Goal: Feedback & Contribution: Leave review/rating

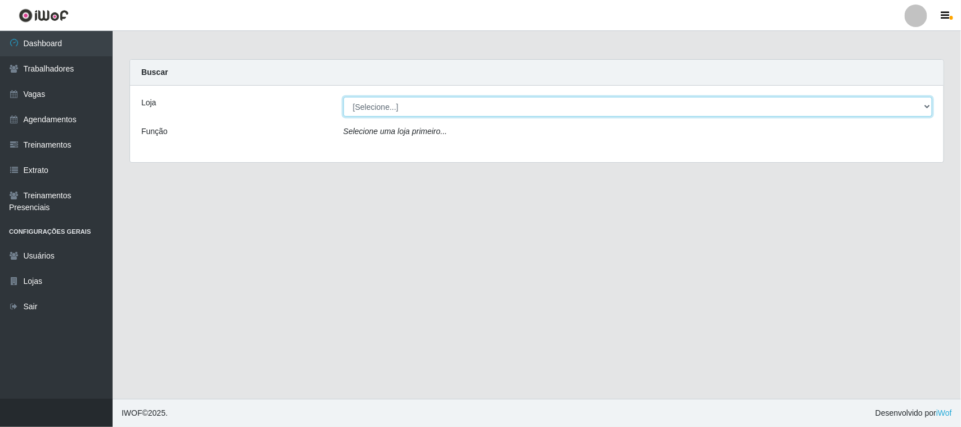
click at [925, 107] on select "[Selecione...] Nordestão - [GEOGRAPHIC_DATA]" at bounding box center [637, 107] width 589 height 20
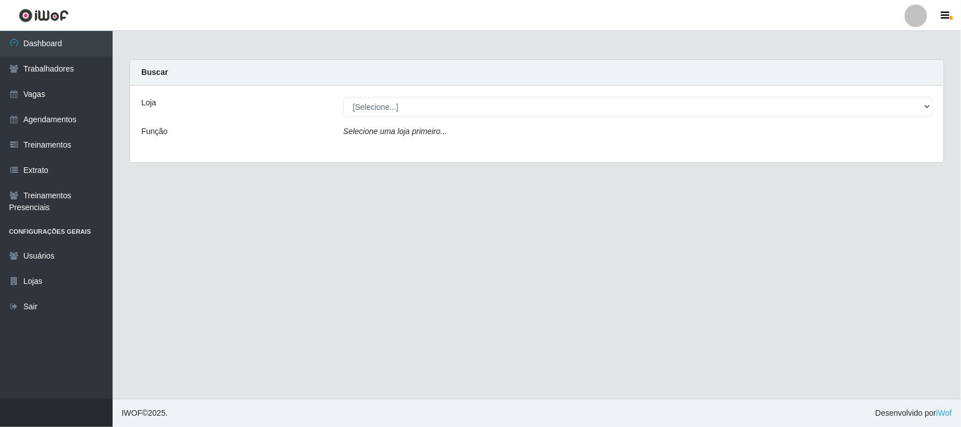
click at [847, 161] on div "Loja [Selecione...] Nordestão - Nova Parnamirim Função Selecione uma loja prime…" at bounding box center [537, 124] width 814 height 77
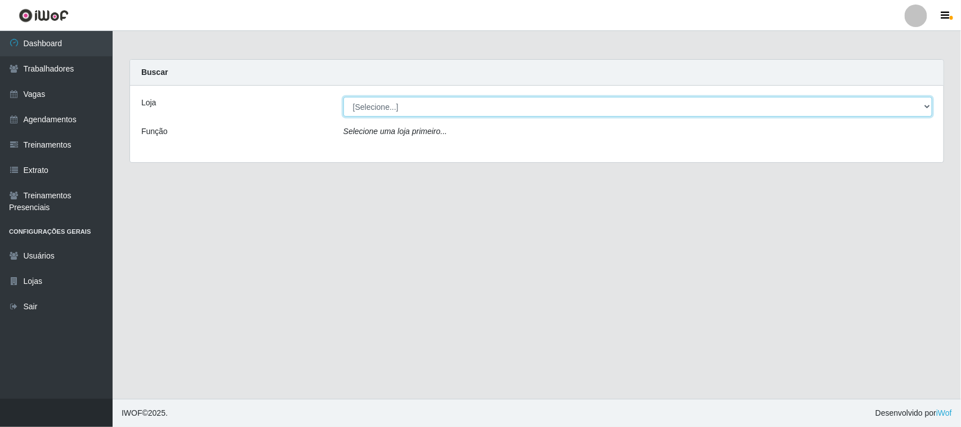
click at [926, 107] on select "[Selecione...] Nordestão - [GEOGRAPHIC_DATA]" at bounding box center [637, 107] width 589 height 20
select select "382"
click at [343, 97] on select "[Selecione...] Nordestão - [GEOGRAPHIC_DATA]" at bounding box center [637, 107] width 589 height 20
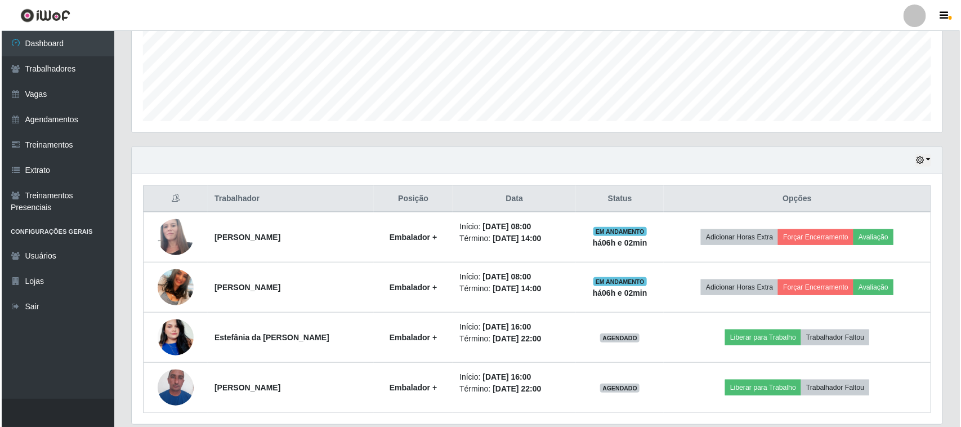
scroll to position [322, 0]
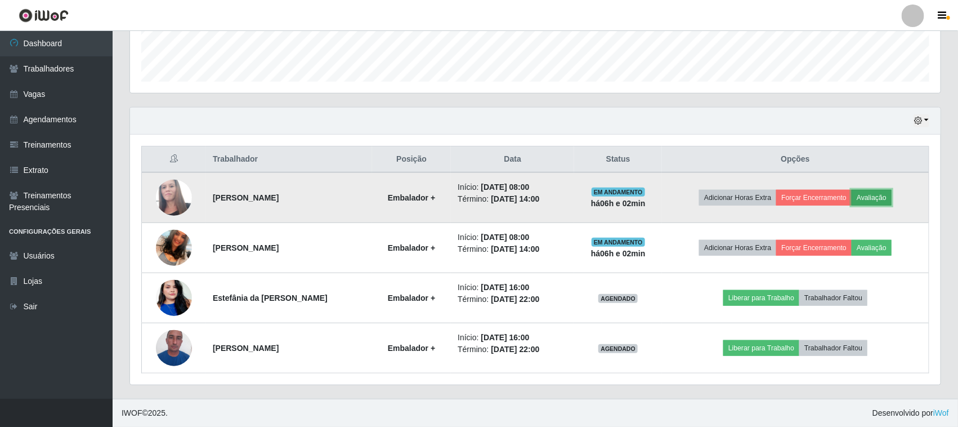
click at [887, 195] on button "Avaliação" at bounding box center [872, 198] width 40 height 16
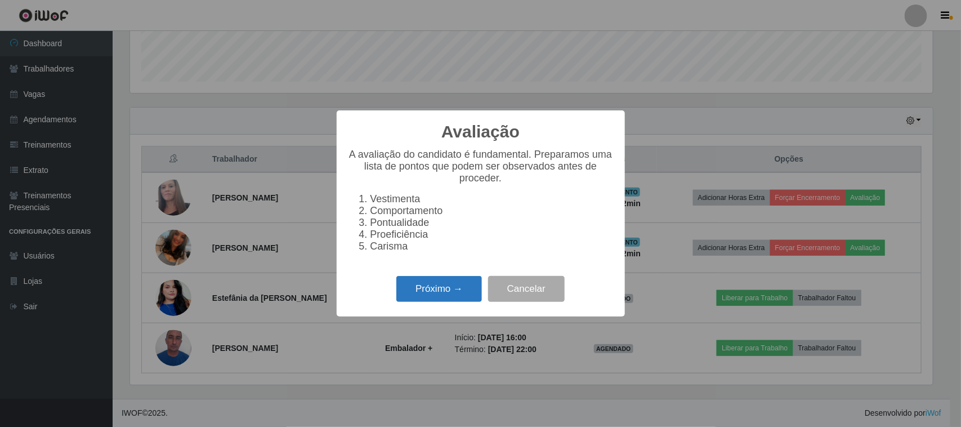
click at [445, 300] on button "Próximo →" at bounding box center [439, 289] width 86 height 26
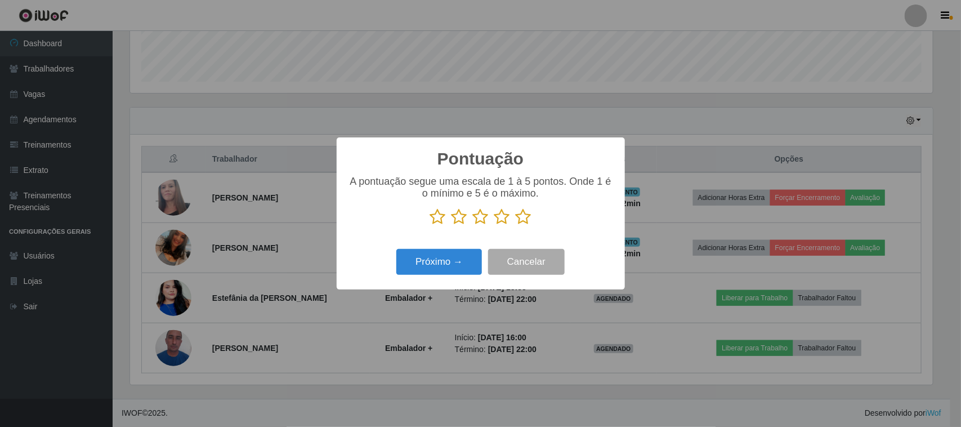
scroll to position [562822, 562252]
click at [449, 267] on button "Próximo →" at bounding box center [439, 262] width 86 height 26
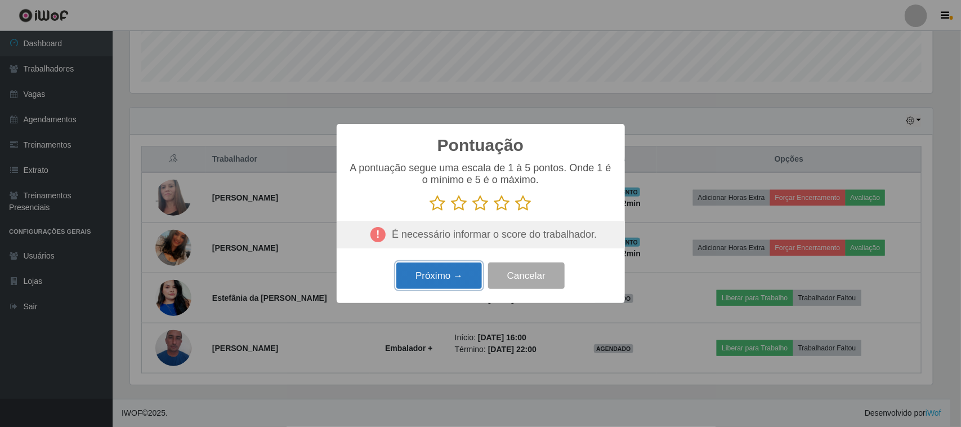
click at [476, 283] on button "Próximo →" at bounding box center [439, 275] width 86 height 26
click at [452, 276] on button "Próximo →" at bounding box center [439, 275] width 86 height 26
click at [501, 203] on icon at bounding box center [502, 203] width 16 height 17
click at [494, 212] on input "radio" at bounding box center [494, 212] width 0 height 0
click at [444, 276] on button "Próximo →" at bounding box center [439, 275] width 86 height 26
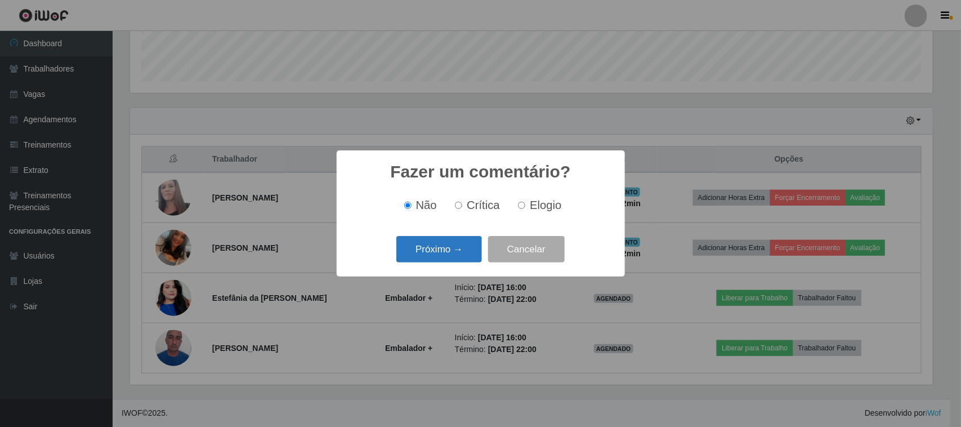
click at [463, 248] on button "Próximo →" at bounding box center [439, 249] width 86 height 26
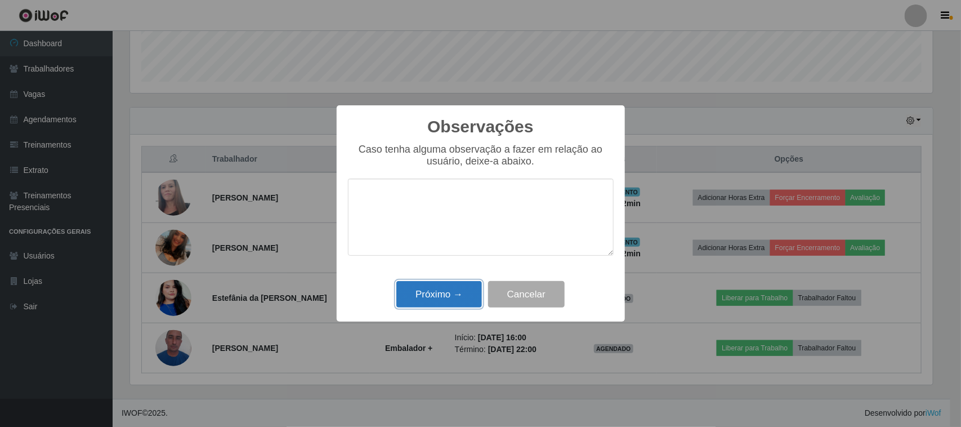
click at [455, 292] on button "Próximo →" at bounding box center [439, 294] width 86 height 26
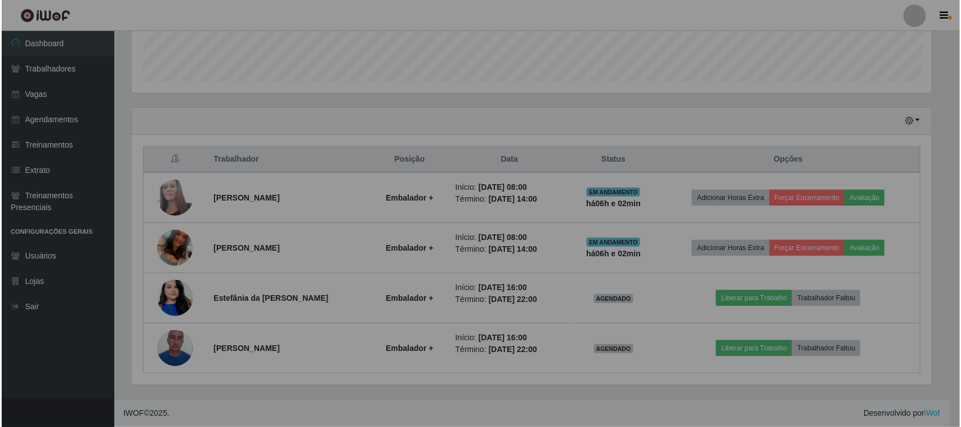
scroll to position [234, 811]
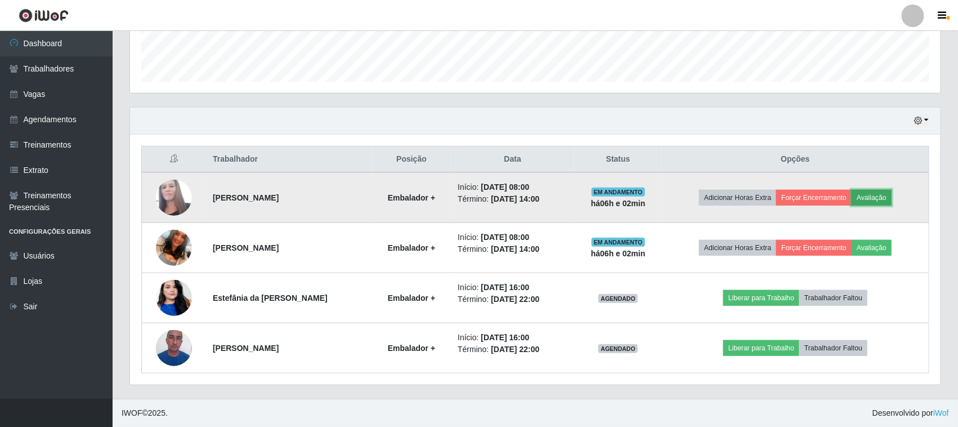
click at [881, 200] on button "Avaliação" at bounding box center [872, 198] width 40 height 16
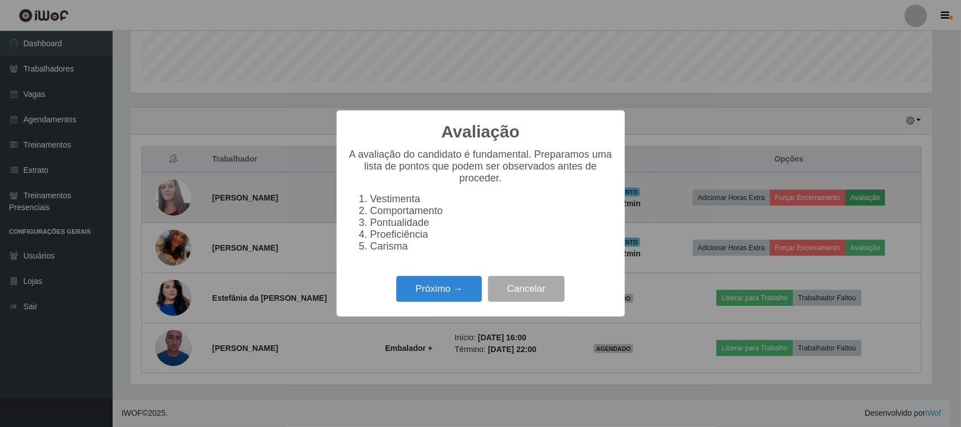
scroll to position [234, 803]
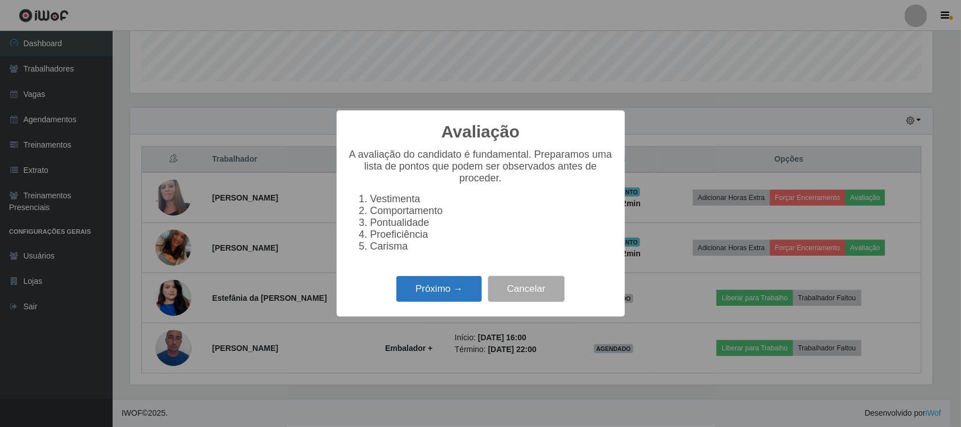
click at [448, 297] on button "Próximo →" at bounding box center [439, 289] width 86 height 26
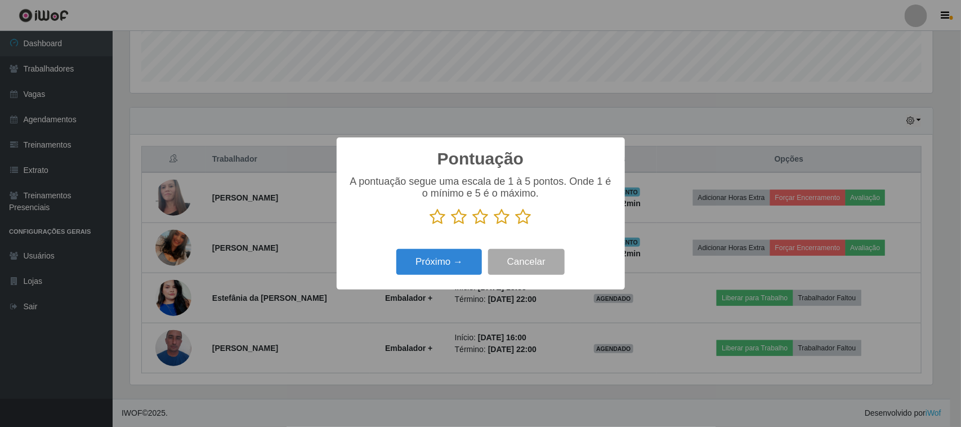
scroll to position [562822, 562252]
click at [503, 221] on icon at bounding box center [502, 216] width 16 height 17
click at [494, 225] on input "radio" at bounding box center [494, 225] width 0 height 0
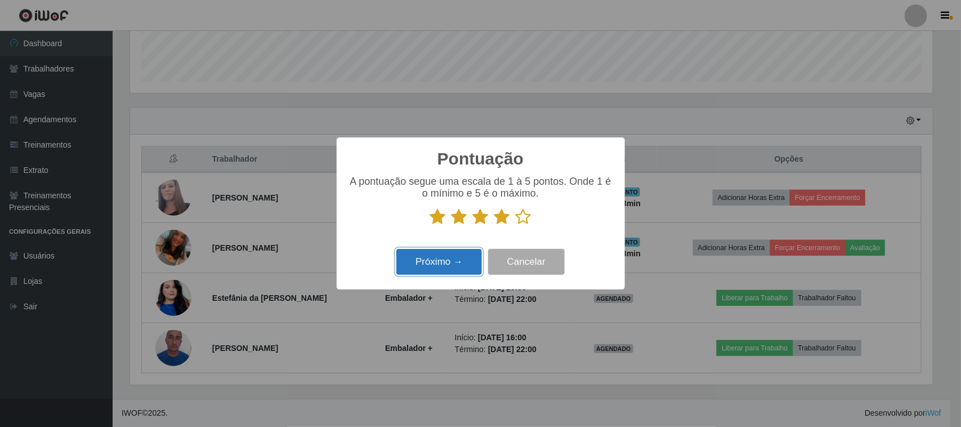
click at [443, 260] on button "Próximo →" at bounding box center [439, 262] width 86 height 26
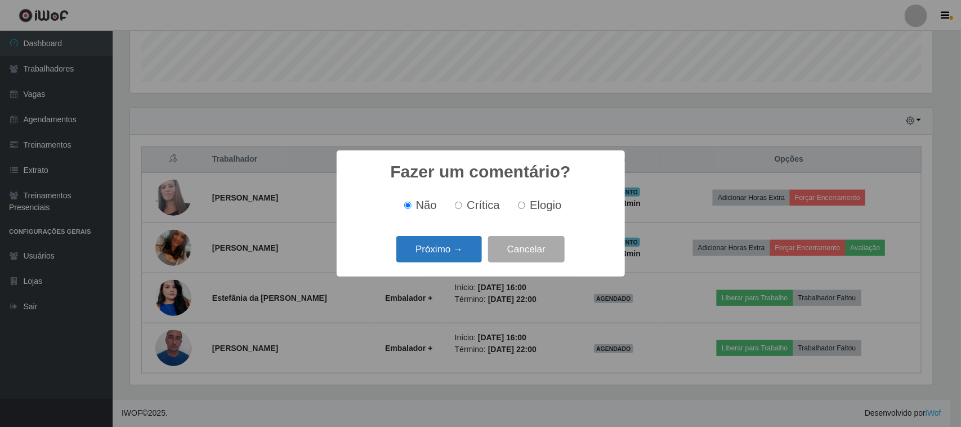
click at [452, 248] on button "Próximo →" at bounding box center [439, 249] width 86 height 26
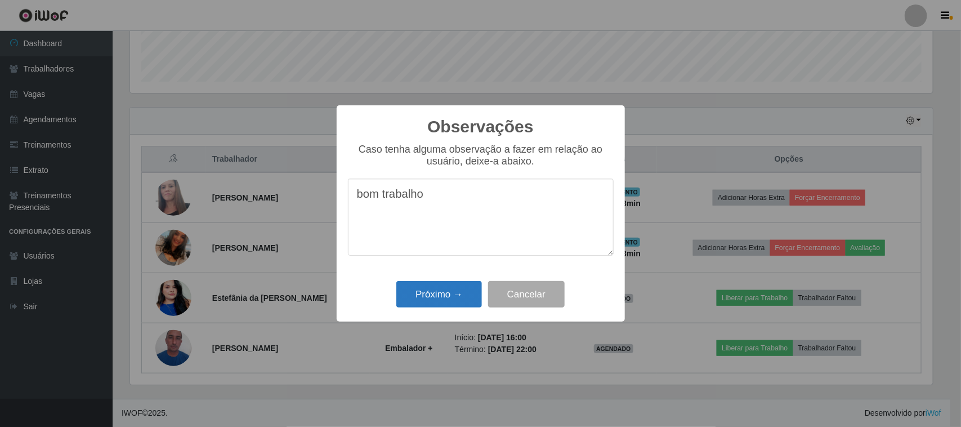
type textarea "bom trabalho"
click at [439, 294] on button "Próximo →" at bounding box center [439, 294] width 86 height 26
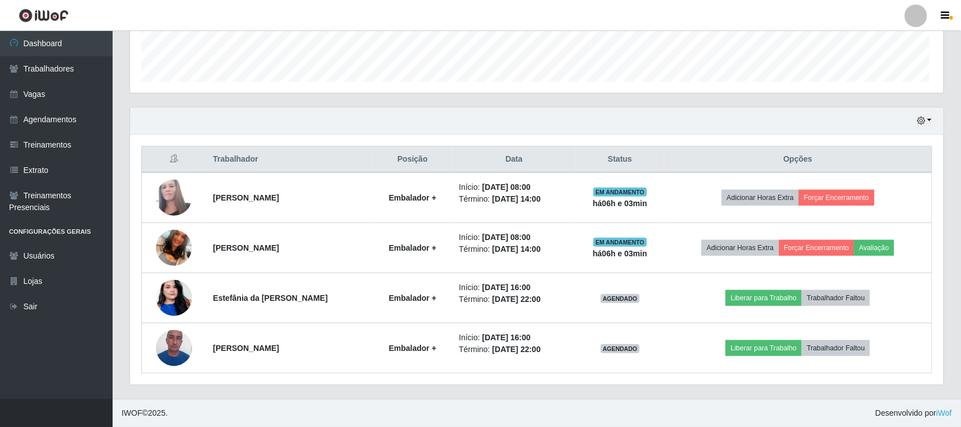
scroll to position [234, 811]
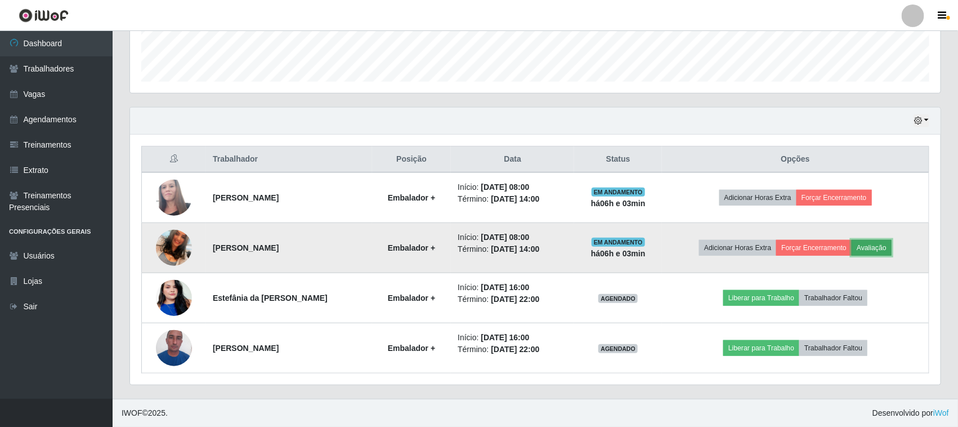
click at [886, 248] on button "Avaliação" at bounding box center [872, 248] width 40 height 16
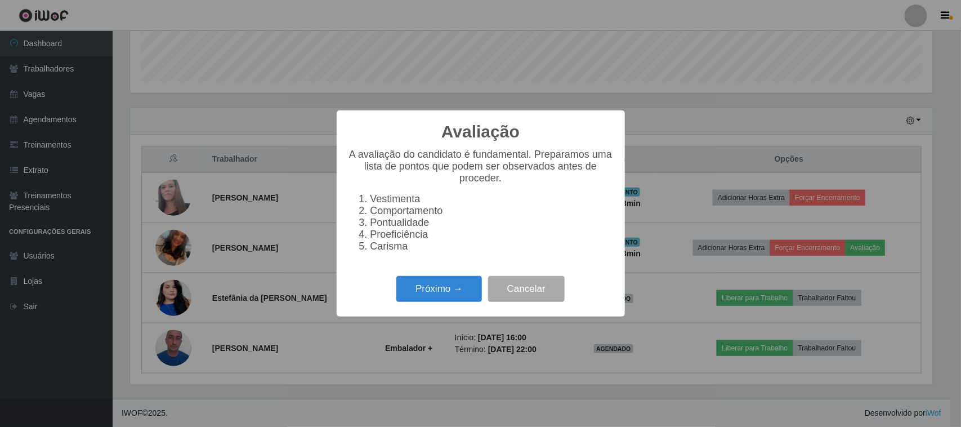
click at [426, 314] on div "Avaliação × A avaliação do candidato é fundamental. Preparamos uma lista de pon…" at bounding box center [481, 213] width 288 height 206
click at [430, 302] on button "Próximo →" at bounding box center [439, 289] width 86 height 26
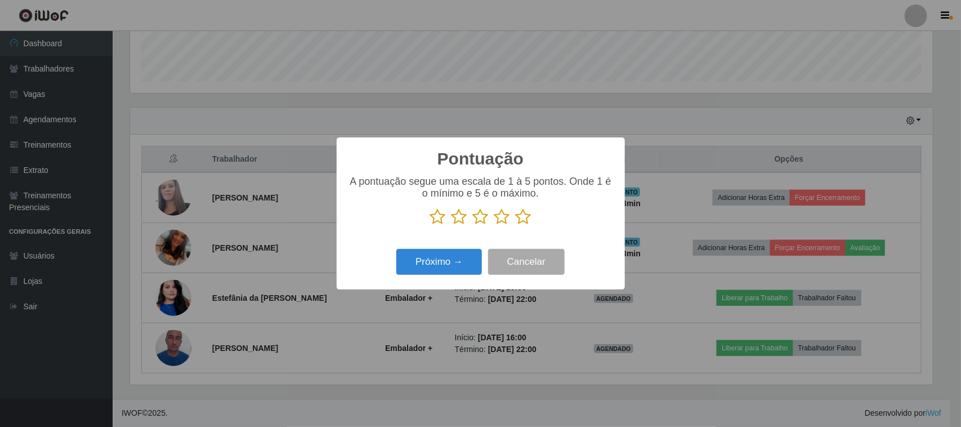
click at [498, 211] on icon at bounding box center [502, 216] width 16 height 17
click at [494, 225] on input "radio" at bounding box center [494, 225] width 0 height 0
click at [507, 217] on icon at bounding box center [502, 216] width 16 height 17
click at [494, 225] on input "radio" at bounding box center [494, 225] width 0 height 0
click at [467, 264] on button "Próximo →" at bounding box center [439, 262] width 86 height 26
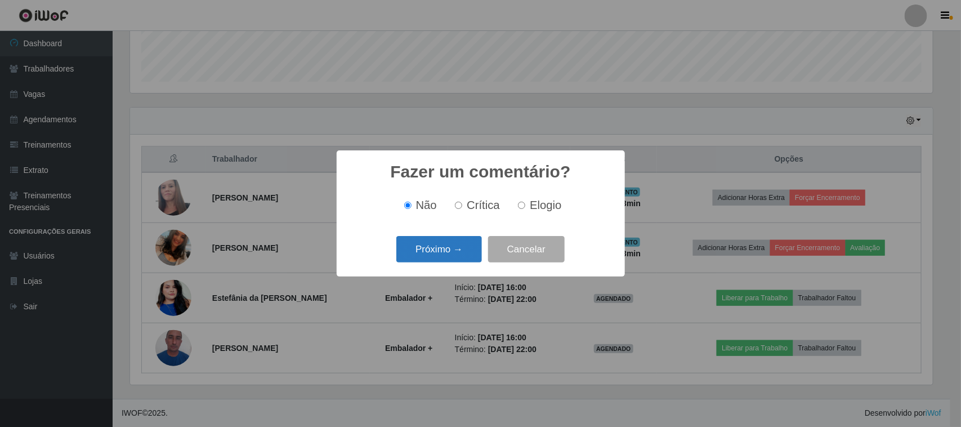
click at [456, 248] on button "Próximo →" at bounding box center [439, 249] width 86 height 26
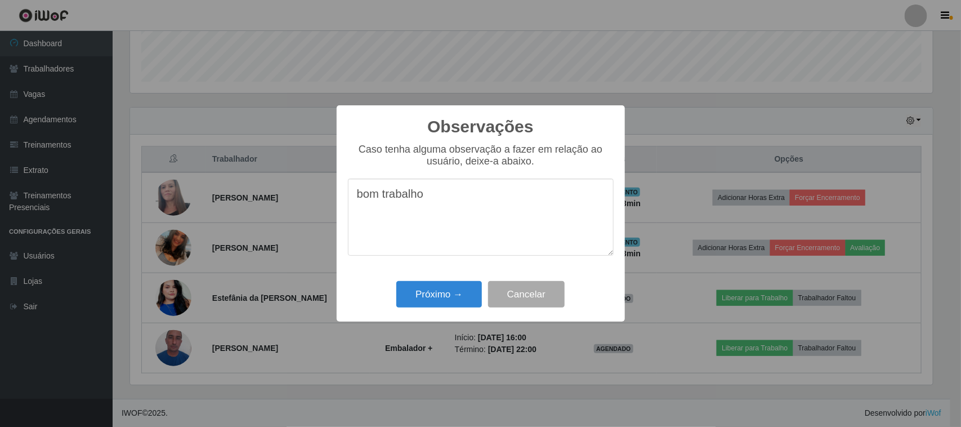
type textarea "bom trabalho"
click at [443, 314] on div "Observações × Caso tenha alguma observação a fazer em relação ao usuário, deixe…" at bounding box center [481, 213] width 288 height 217
drag, startPoint x: 389, startPoint y: 291, endPoint x: 409, endPoint y: 299, distance: 22.0
click at [390, 291] on div "Próximo → Cancelar" at bounding box center [481, 294] width 266 height 32
click at [410, 299] on button "Próximo →" at bounding box center [439, 294] width 86 height 26
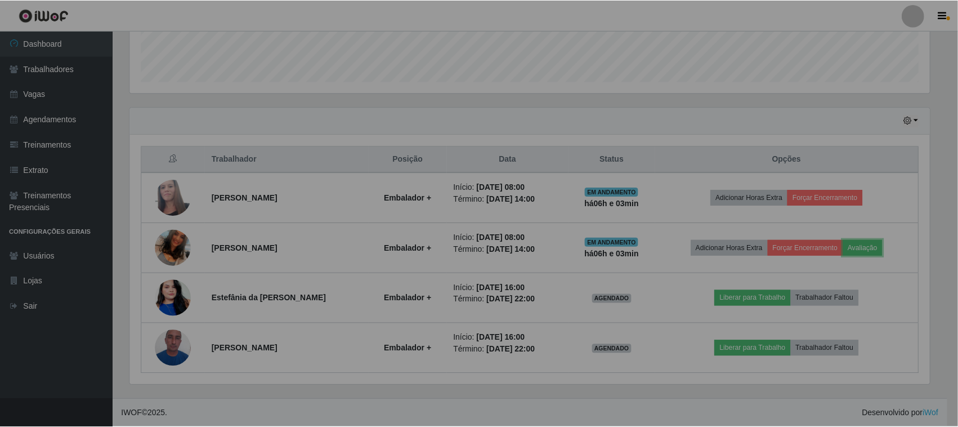
scroll to position [234, 811]
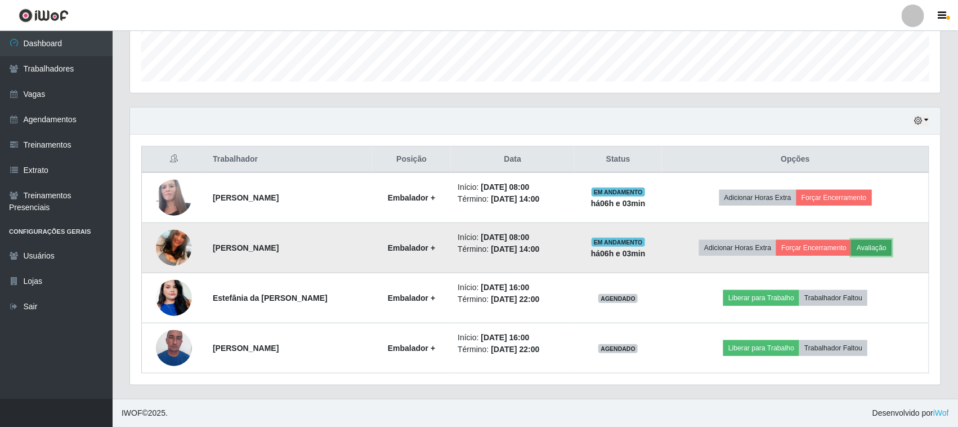
click at [887, 245] on button "Avaliação" at bounding box center [872, 248] width 40 height 16
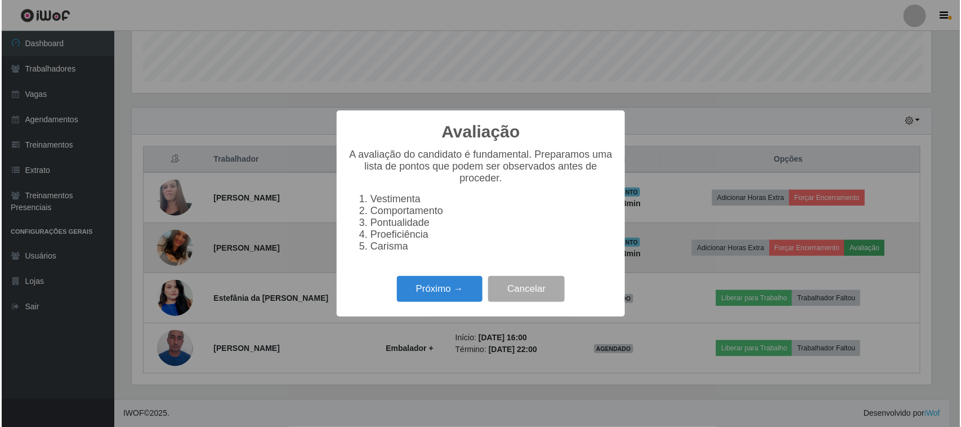
scroll to position [234, 803]
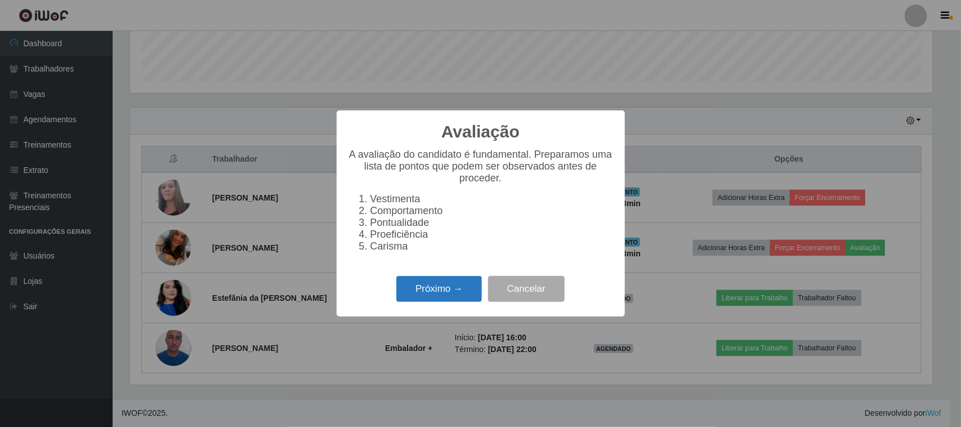
click at [456, 294] on button "Próximo →" at bounding box center [439, 289] width 86 height 26
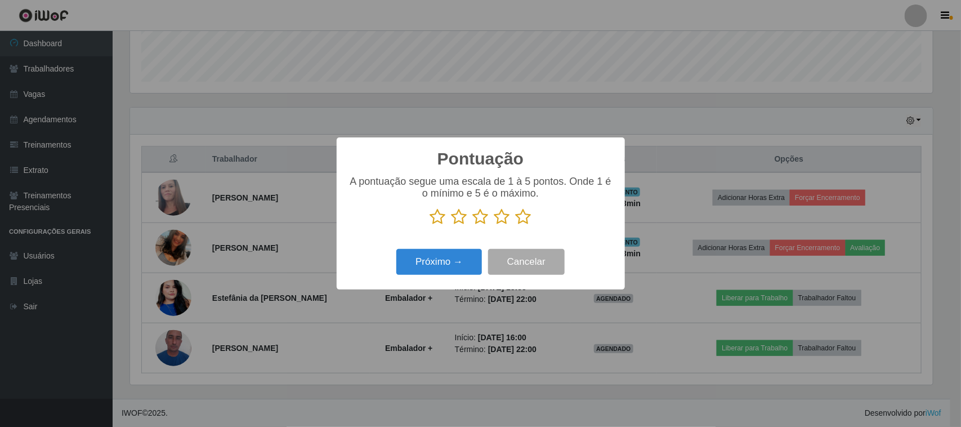
click at [501, 218] on icon at bounding box center [502, 216] width 16 height 17
click at [494, 225] on input "radio" at bounding box center [494, 225] width 0 height 0
click at [448, 262] on button "Próximo →" at bounding box center [439, 262] width 86 height 26
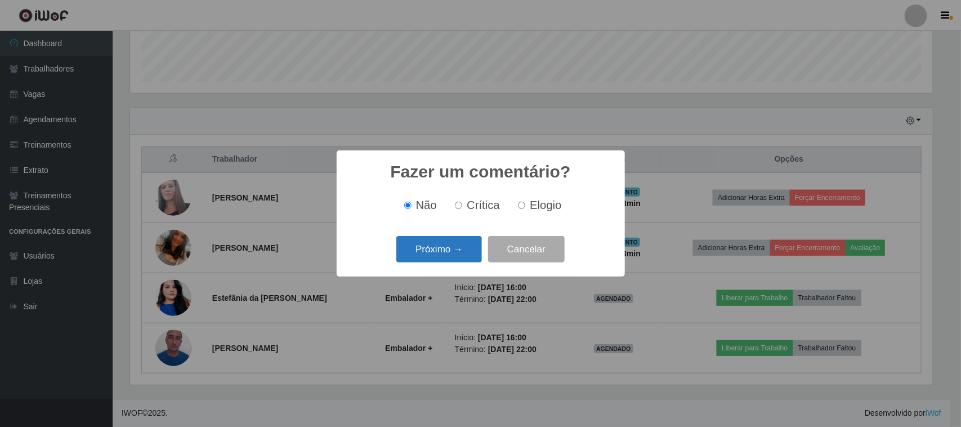
click at [454, 259] on button "Próximo →" at bounding box center [439, 249] width 86 height 26
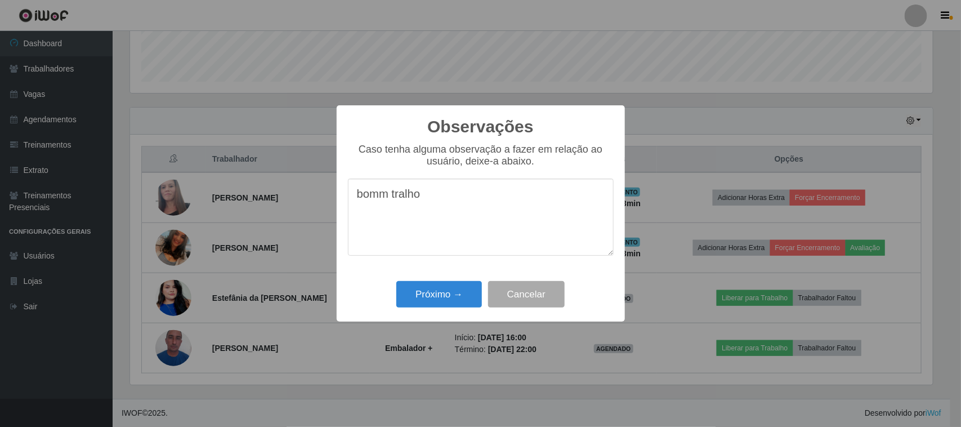
drag, startPoint x: 390, startPoint y: 197, endPoint x: 395, endPoint y: 194, distance: 5.8
click at [392, 195] on textarea "bomm tralho" at bounding box center [481, 216] width 266 height 77
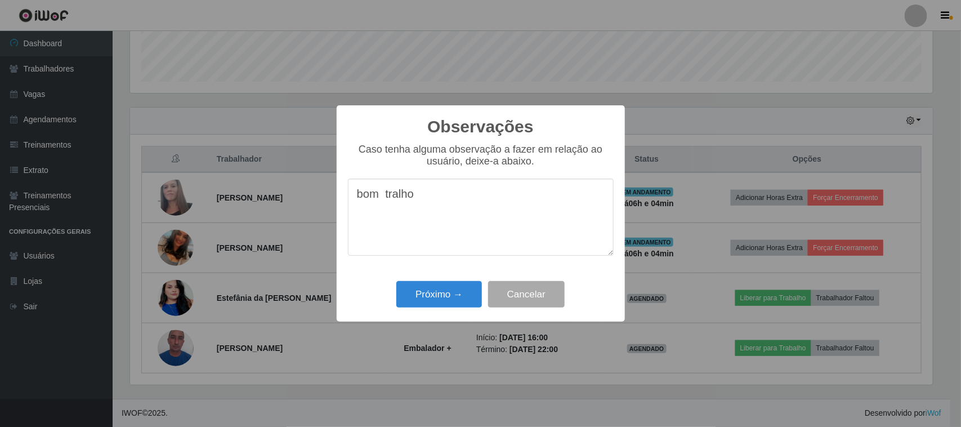
click at [426, 198] on textarea "bom tralho" at bounding box center [481, 216] width 266 height 77
type textarea "bom trabalho"
click at [462, 298] on button "Próximo →" at bounding box center [439, 294] width 86 height 26
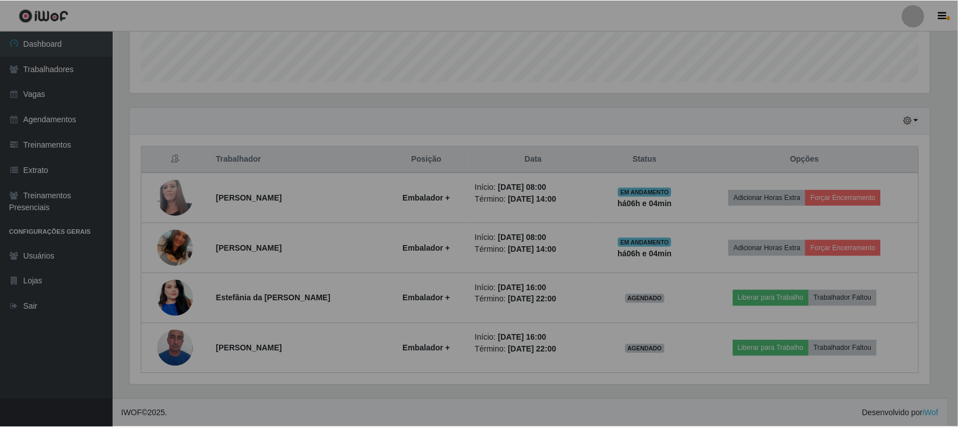
scroll to position [234, 811]
